Goal: Task Accomplishment & Management: Use online tool/utility

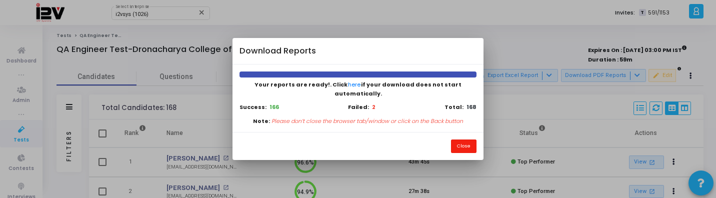
click at [458, 140] on button "Close" at bounding box center [463, 145] width 25 height 13
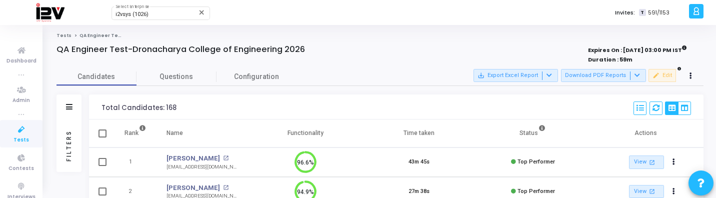
click at [64, 134] on div "Filters" at bounding box center [68, 145] width 9 height 110
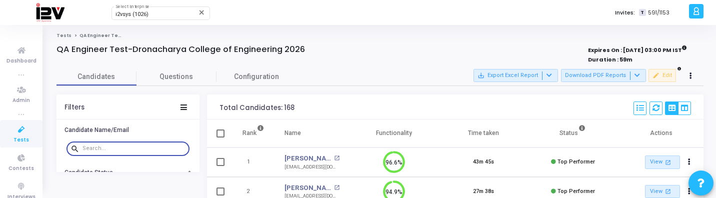
click at [125, 148] on input "text" at bounding box center [133, 148] width 103 height 6
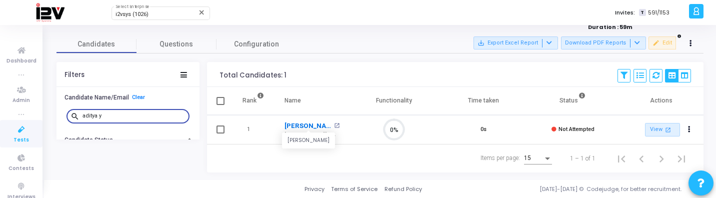
type input "aditya y"
click at [303, 121] on link "[PERSON_NAME]" at bounding box center [307, 126] width 47 height 10
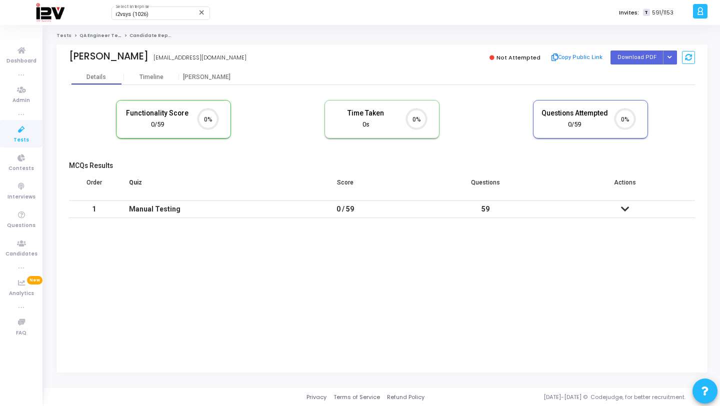
scroll to position [21, 25]
click at [671, 55] on icon "Button group with nested dropdown" at bounding box center [669, 57] width 4 height 5
click at [656, 71] on button "Regenerate PDF" at bounding box center [637, 77] width 77 height 16
